Goal: Find specific page/section: Find specific page/section

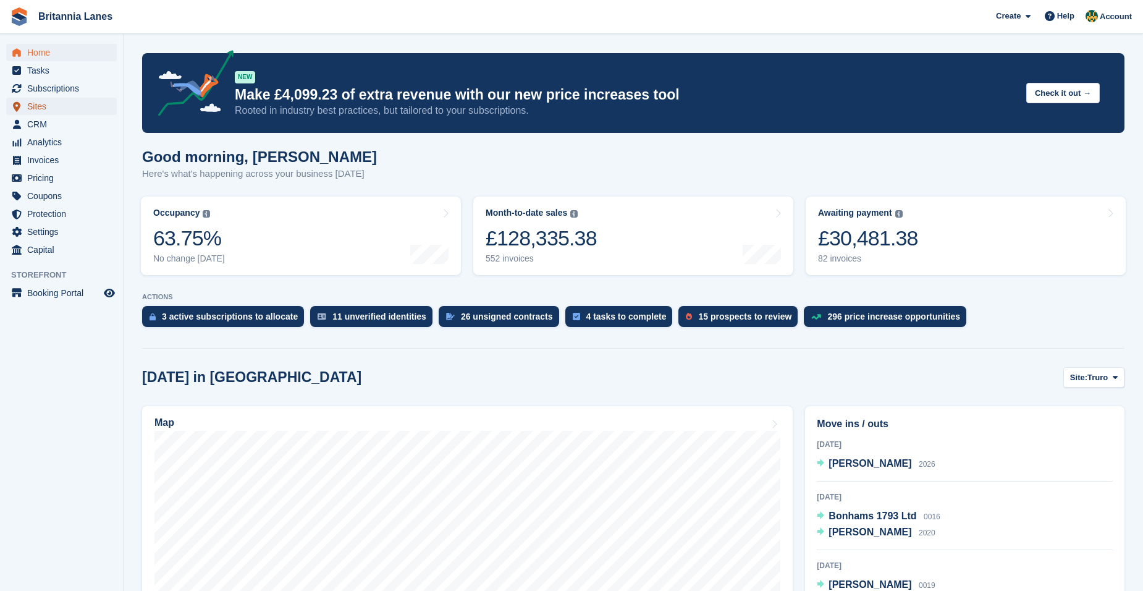
click at [43, 109] on span "Sites" at bounding box center [64, 106] width 74 height 17
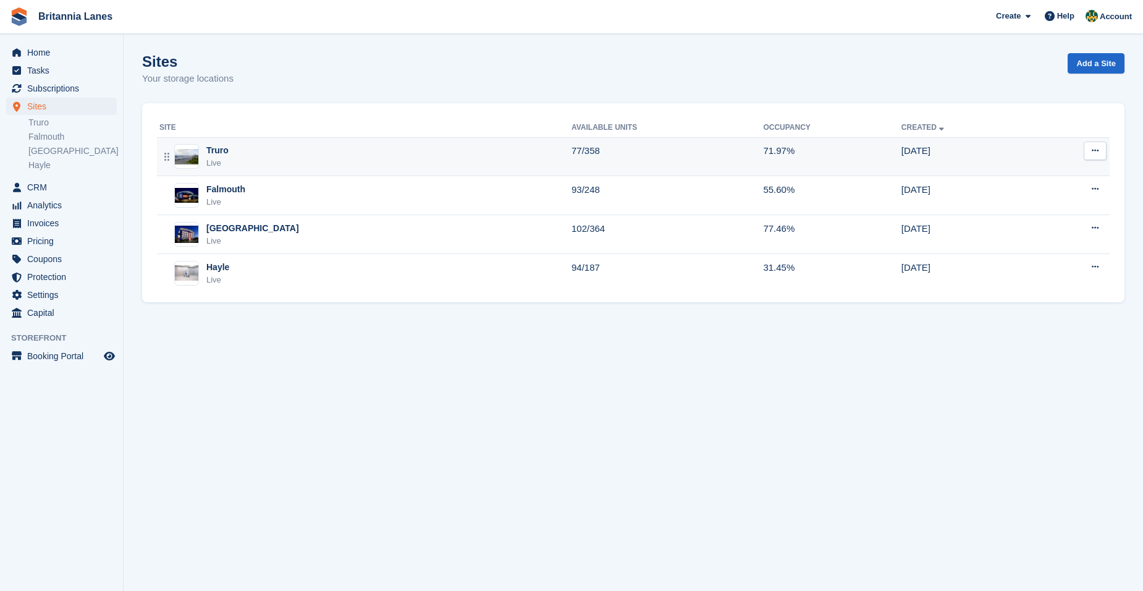
click at [267, 158] on div "Truro Live" at bounding box center [365, 156] width 412 height 25
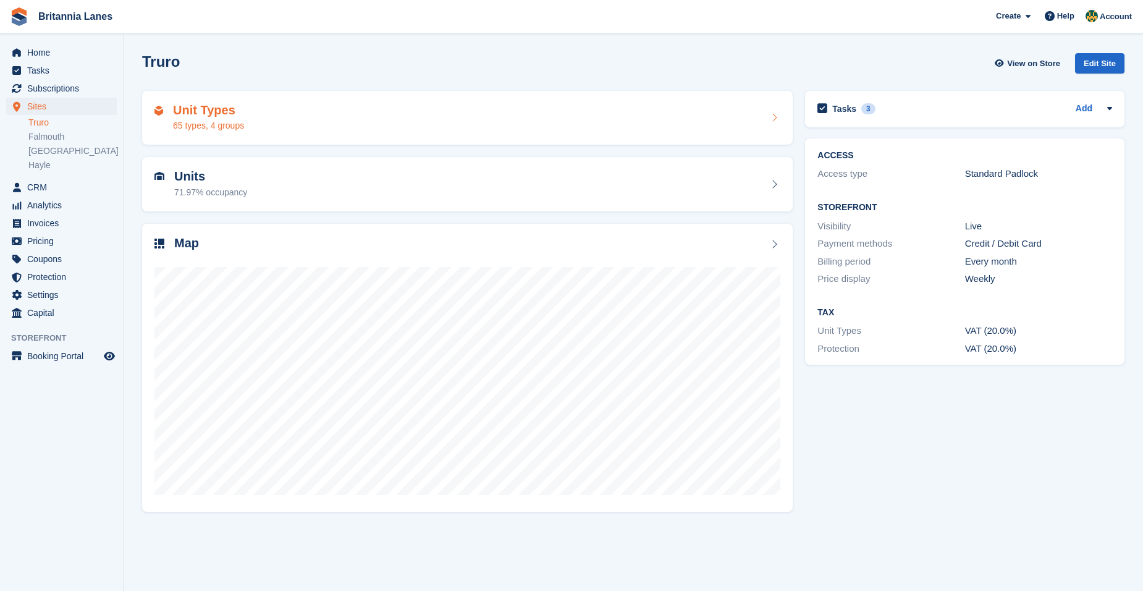
click at [383, 124] on div "Unit Types 65 types, 4 groups" at bounding box center [467, 118] width 626 height 30
